Goal: Book appointment/travel/reservation

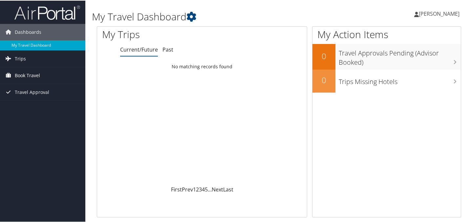
click at [42, 79] on link "Book Travel" at bounding box center [42, 75] width 85 height 16
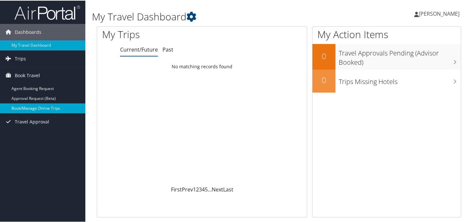
click at [42, 107] on link "Book/Manage Online Trips" at bounding box center [42, 108] width 85 height 10
